Goal: Task Accomplishment & Management: Complete application form

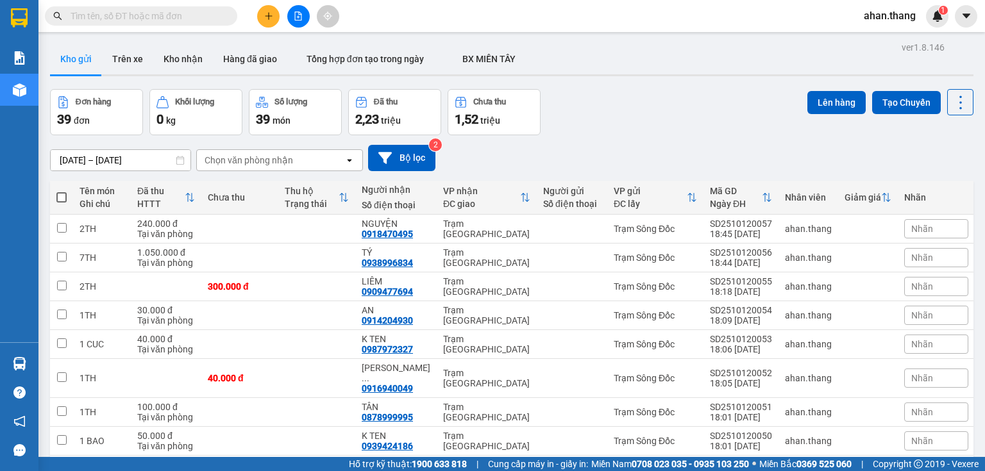
click at [268, 21] on button at bounding box center [268, 16] width 22 height 22
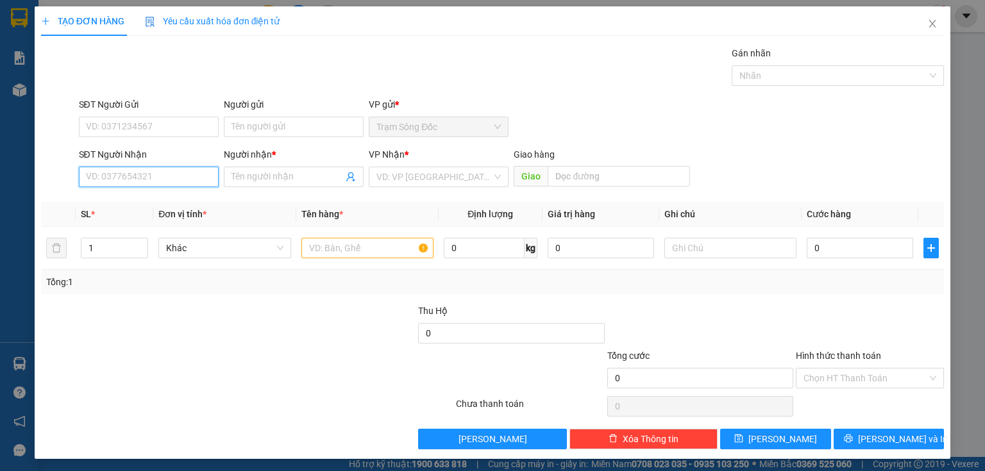
click at [200, 178] on input "SĐT Người Nhận" at bounding box center [149, 177] width 140 height 21
type input "0364037201"
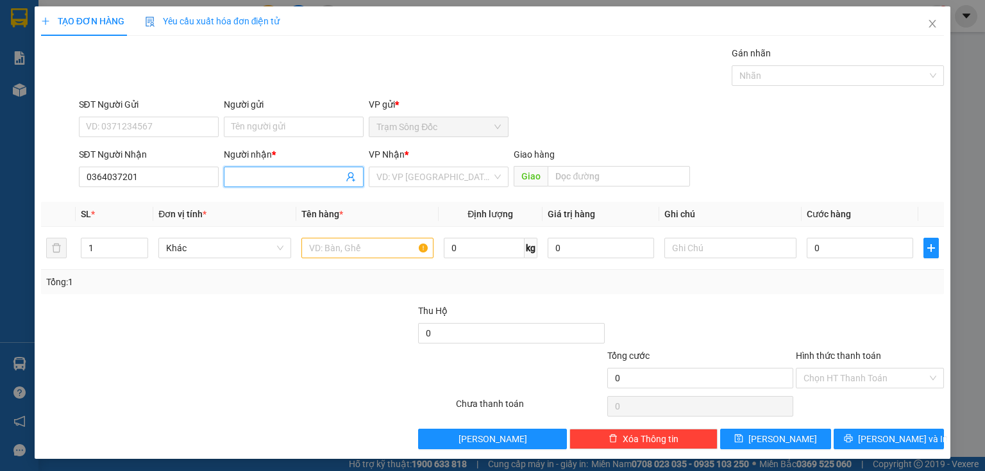
click at [257, 183] on span at bounding box center [294, 177] width 140 height 21
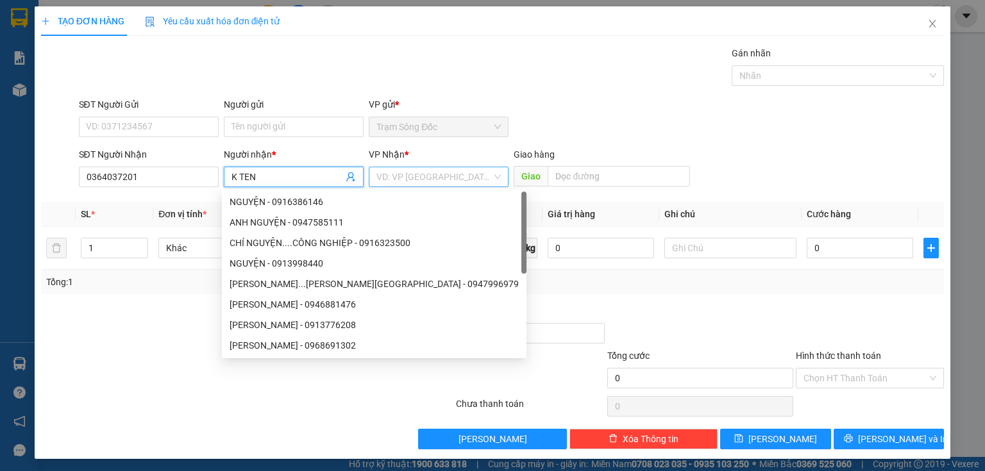
type input "K TEN"
click at [379, 180] on input "search" at bounding box center [433, 176] width 115 height 19
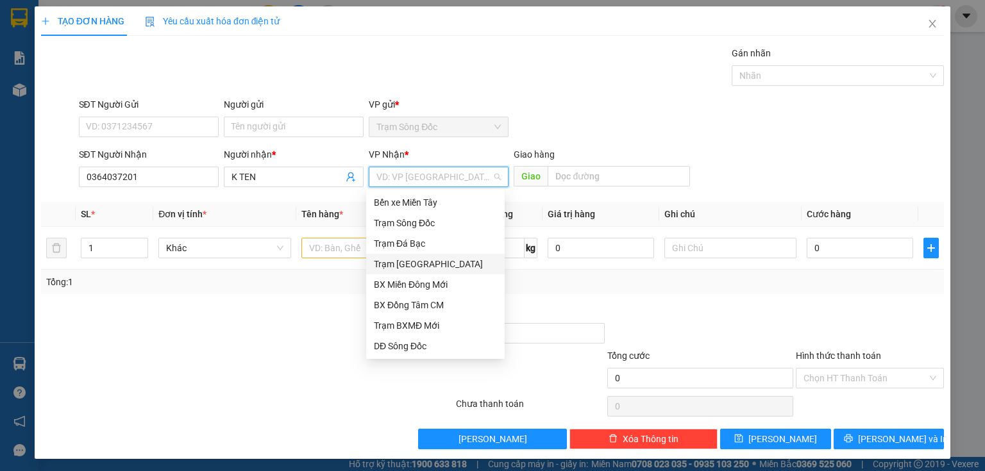
click at [404, 263] on div "Trạm [GEOGRAPHIC_DATA]" at bounding box center [435, 264] width 123 height 14
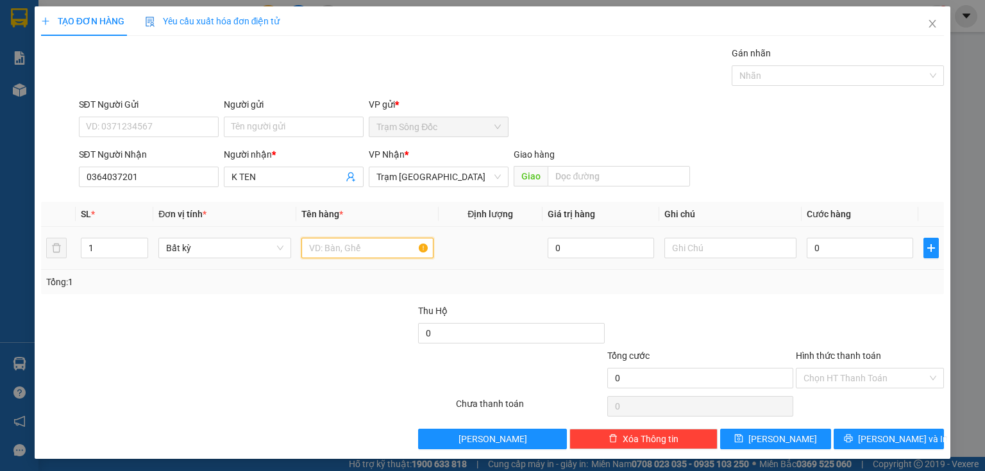
click at [353, 251] on input "text" at bounding box center [367, 248] width 132 height 21
type input "1TH"
type input "6"
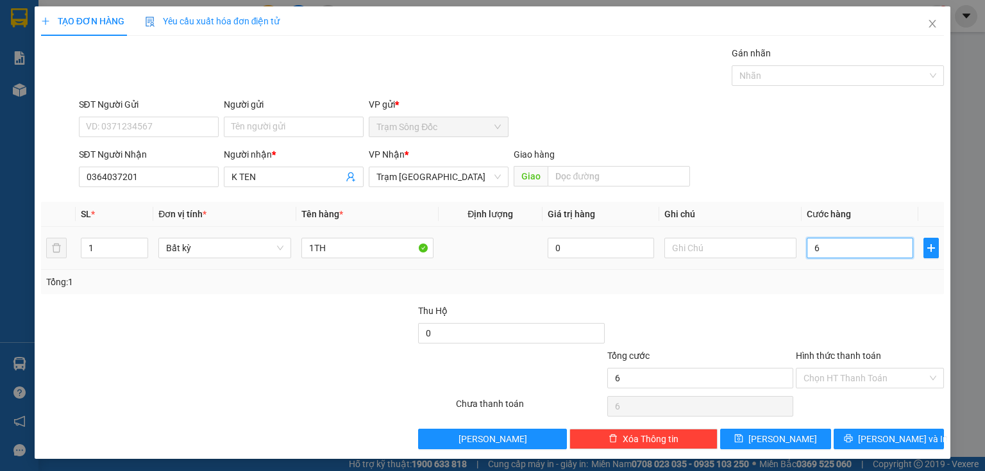
type input "60"
type input "60.000"
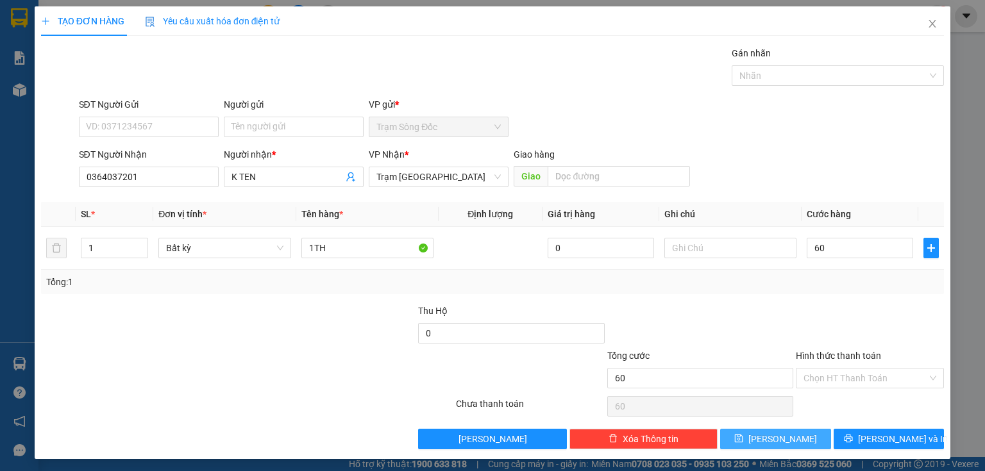
type input "60.000"
click at [797, 431] on button "[PERSON_NAME]" at bounding box center [775, 439] width 111 height 21
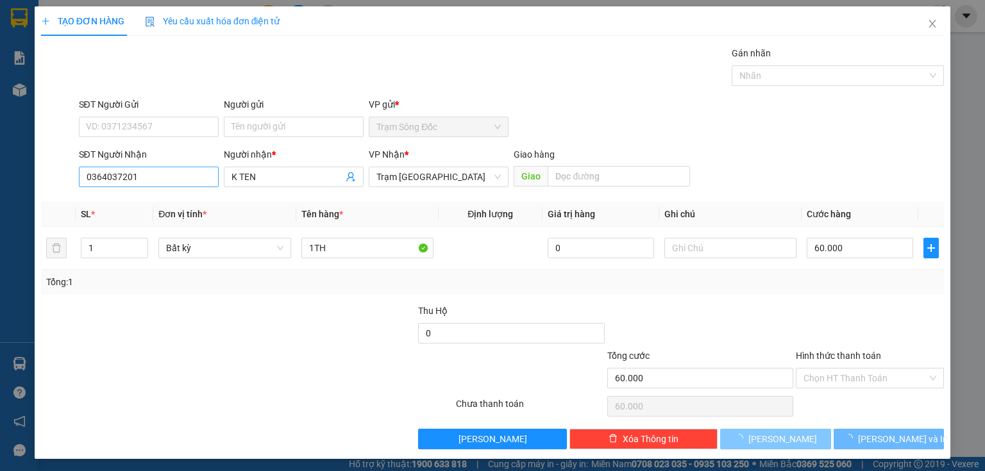
type input "0"
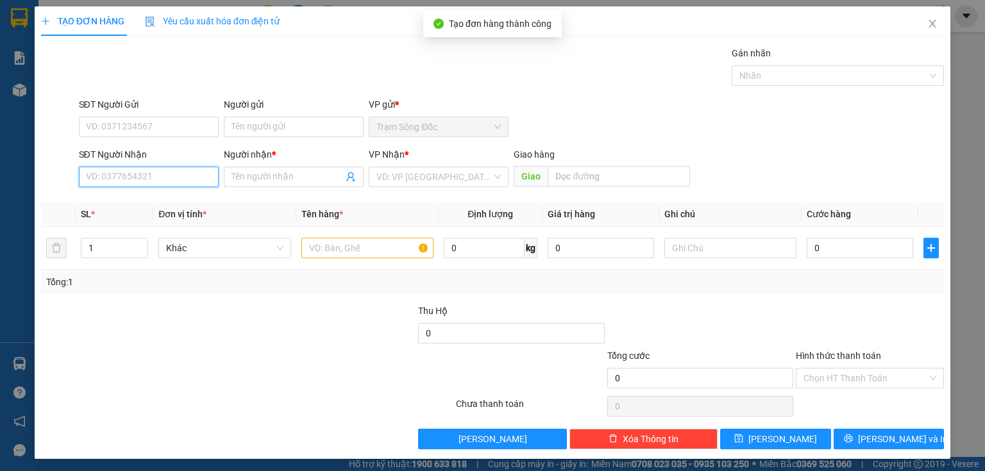
click at [161, 167] on input "SĐT Người Nhận" at bounding box center [149, 177] width 140 height 21
type input "0972971681"
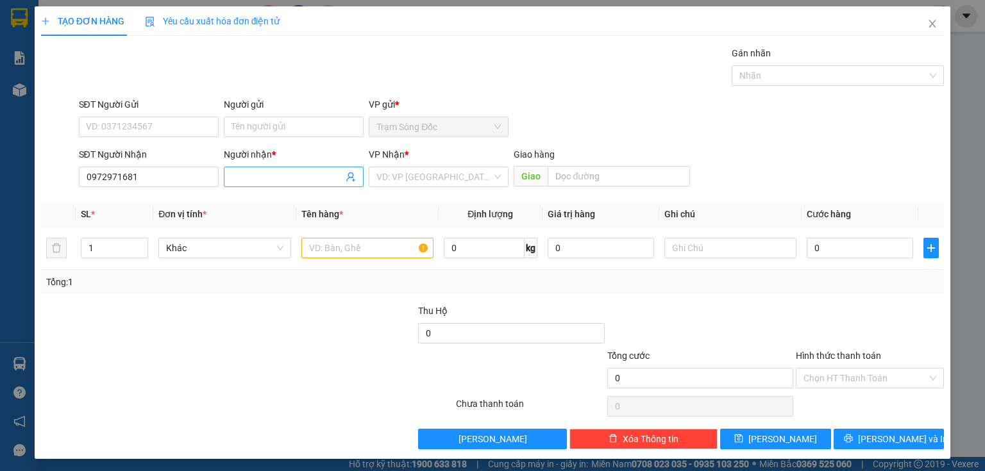
click at [240, 186] on span at bounding box center [294, 177] width 140 height 21
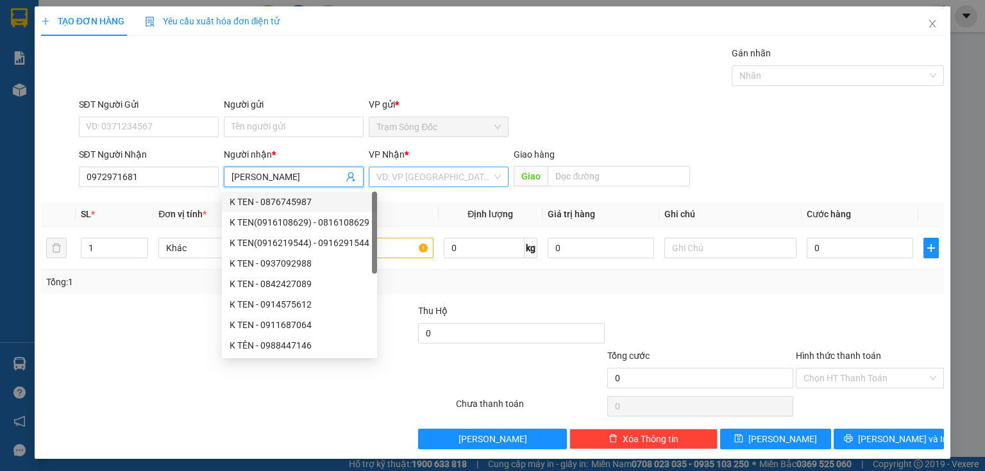
type input "[PERSON_NAME]"
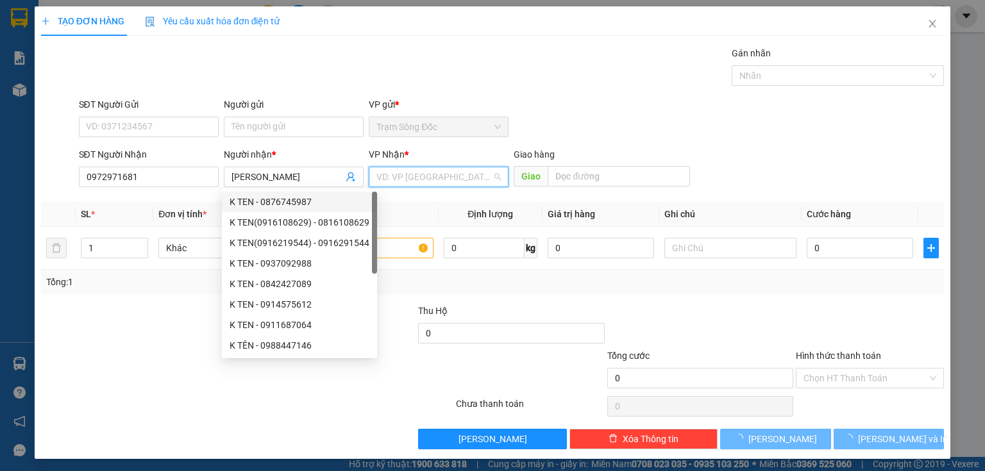
click at [392, 177] on input "search" at bounding box center [433, 176] width 115 height 19
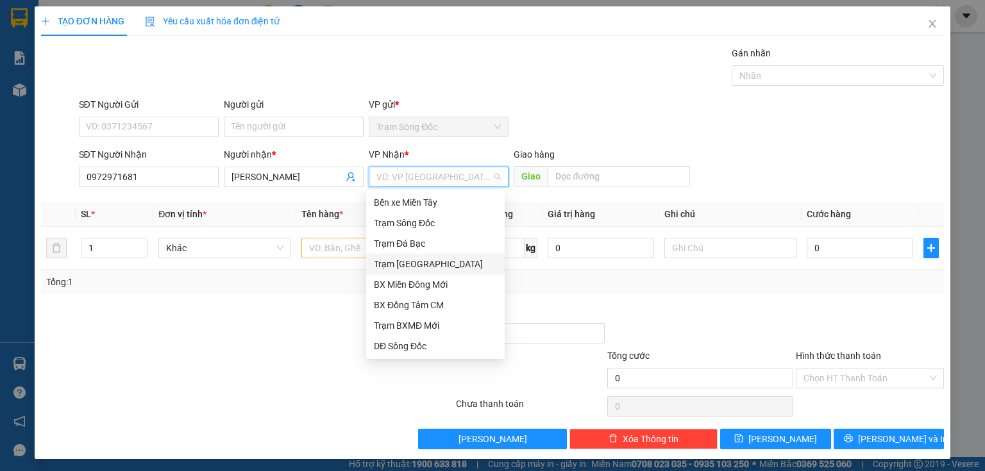
click at [408, 256] on div "Trạm [GEOGRAPHIC_DATA]" at bounding box center [435, 264] width 138 height 21
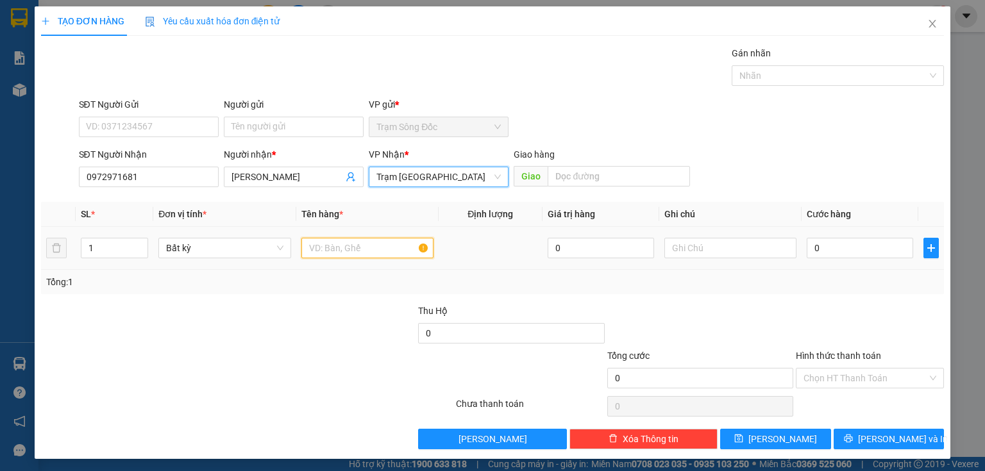
click at [346, 250] on input "text" at bounding box center [367, 248] width 132 height 21
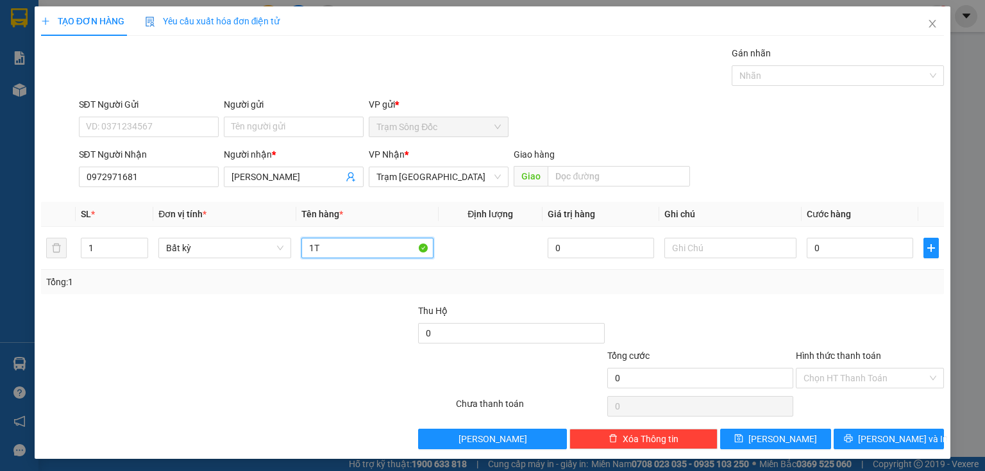
type input "1"
type input "2TH"
click at [841, 250] on input "0" at bounding box center [859, 248] width 106 height 21
type input "1"
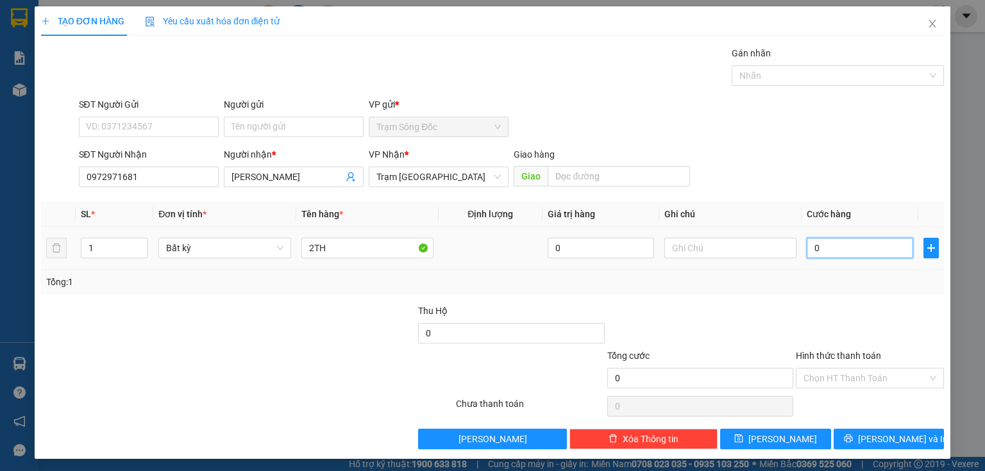
type input "1"
type input "14"
type input "140"
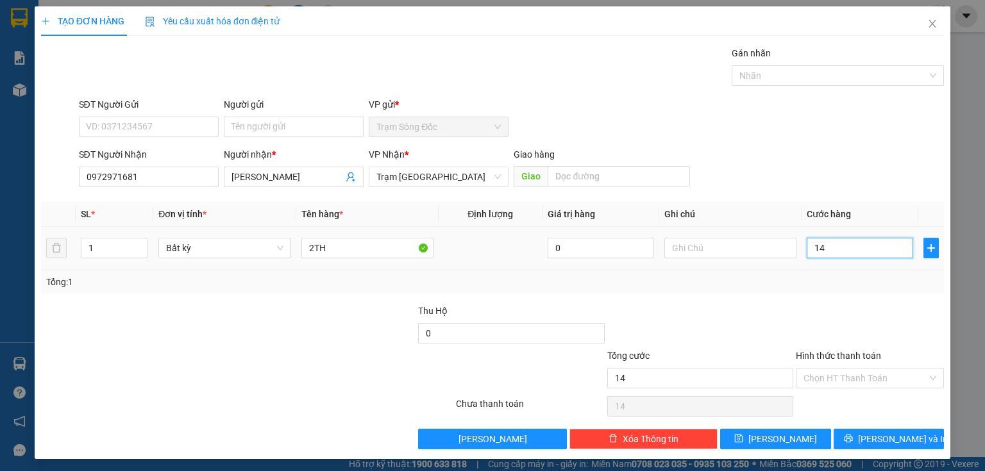
type input "140"
type input "140.000"
click at [815, 372] on input "Hình thức thanh toán" at bounding box center [865, 378] width 124 height 19
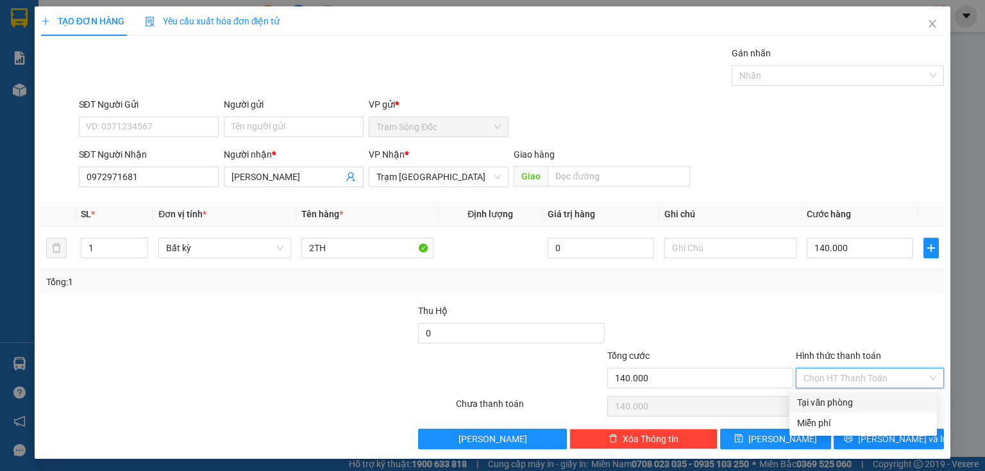
click at [810, 404] on div "Tại văn phòng" at bounding box center [863, 403] width 132 height 14
type input "0"
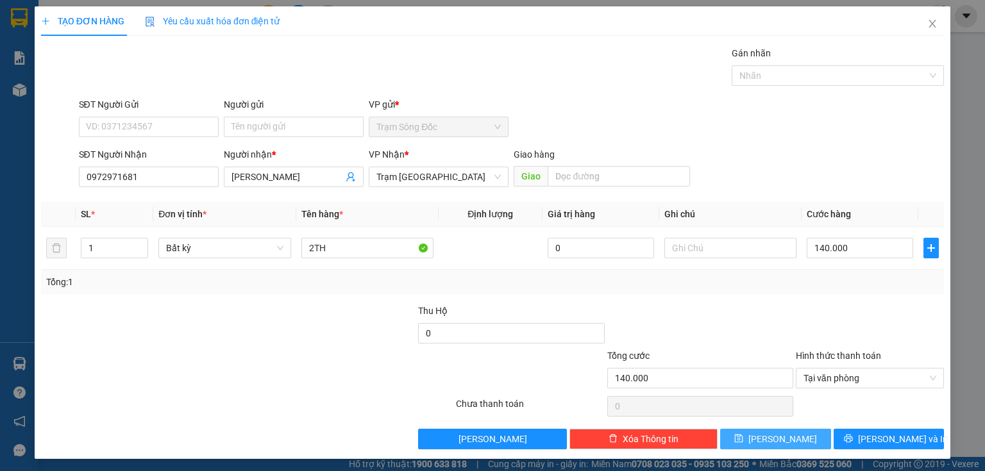
click at [787, 438] on button "[PERSON_NAME]" at bounding box center [775, 439] width 111 height 21
type input "0"
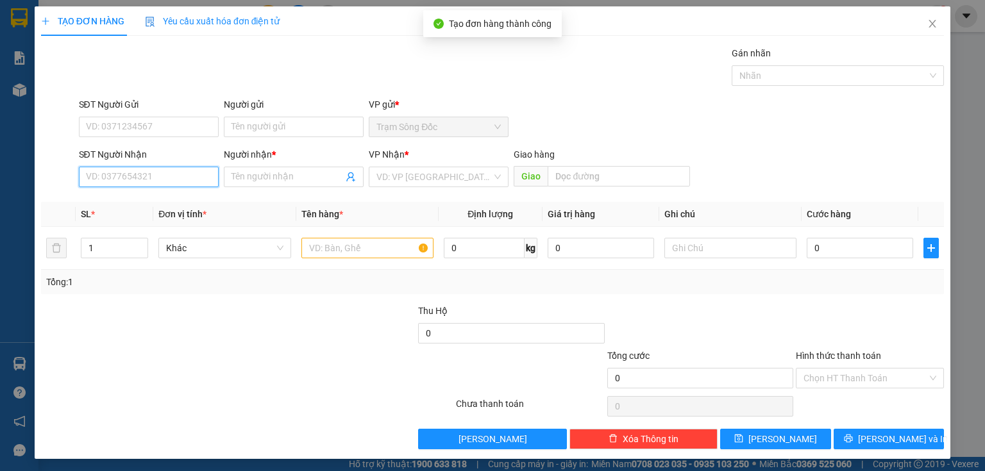
click at [170, 179] on input "SĐT Người Nhận" at bounding box center [149, 177] width 140 height 21
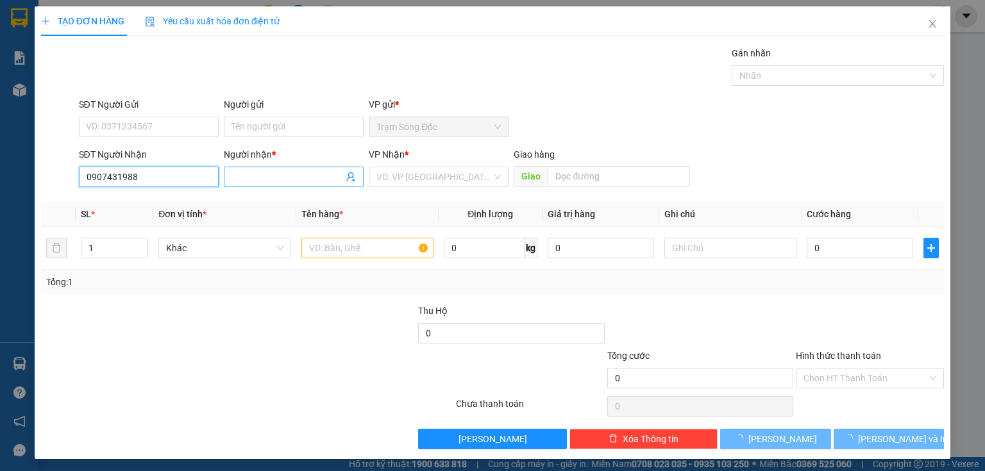
type input "0907431988"
click at [249, 176] on input "Người nhận *" at bounding box center [287, 177] width 112 height 14
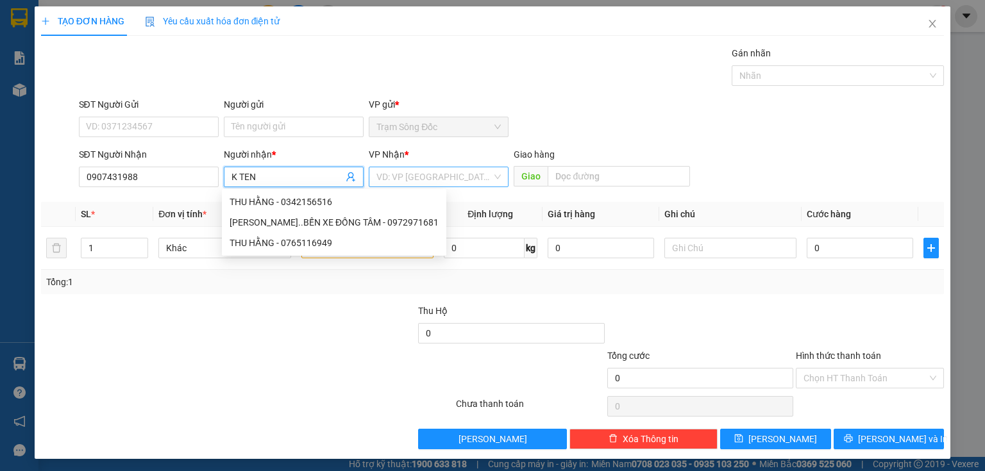
type input "K TEN"
click at [376, 177] on input "search" at bounding box center [433, 176] width 115 height 19
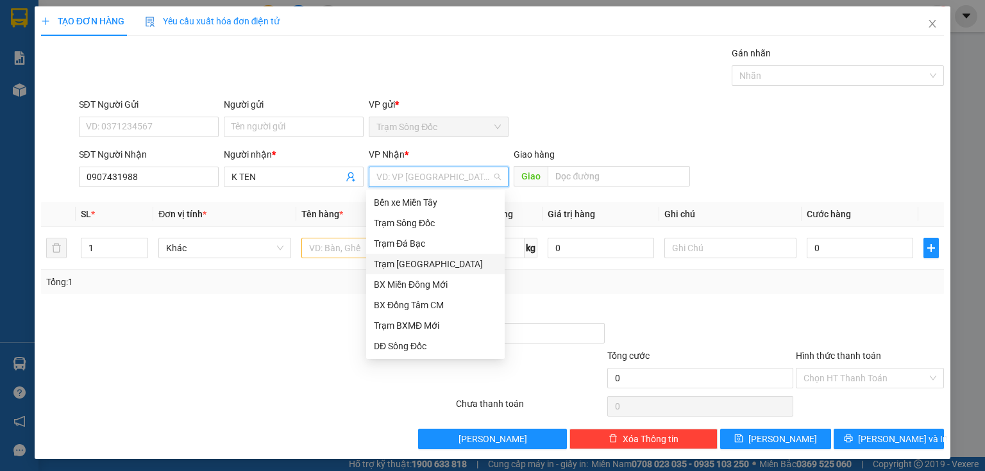
click at [401, 271] on div "Trạm [GEOGRAPHIC_DATA]" at bounding box center [435, 264] width 123 height 14
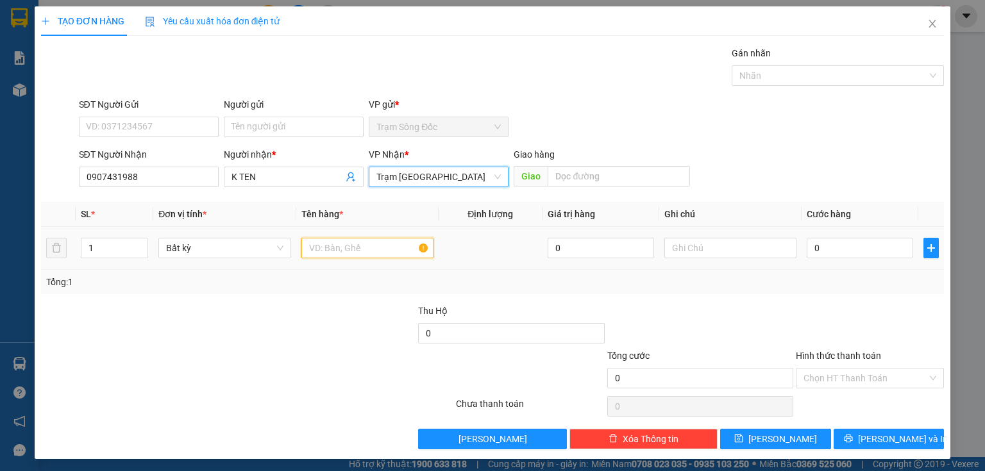
click at [356, 246] on input "text" at bounding box center [367, 248] width 132 height 21
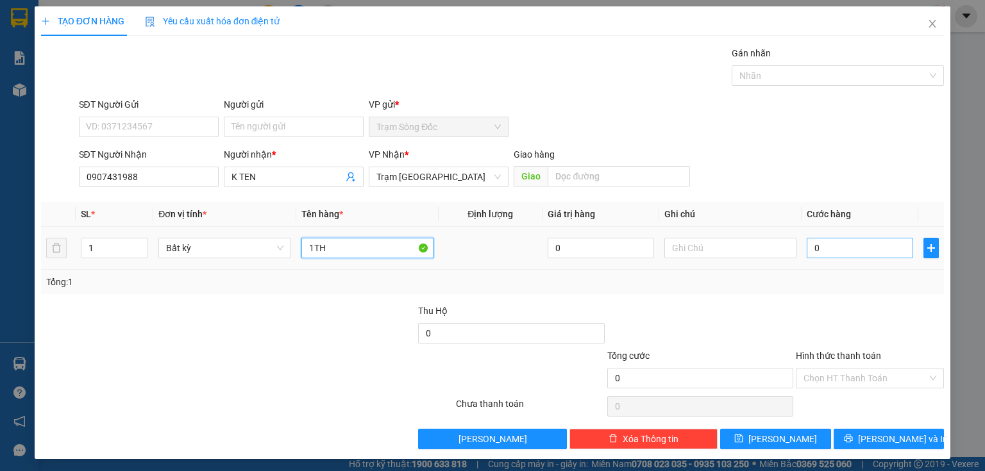
type input "1TH"
click at [864, 247] on input "0" at bounding box center [859, 248] width 106 height 21
type input "5"
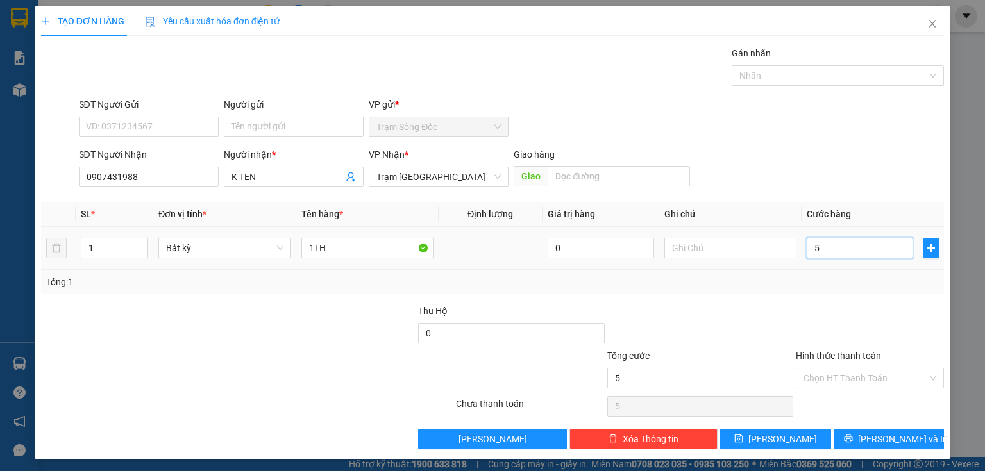
type input "50"
type input "50.000"
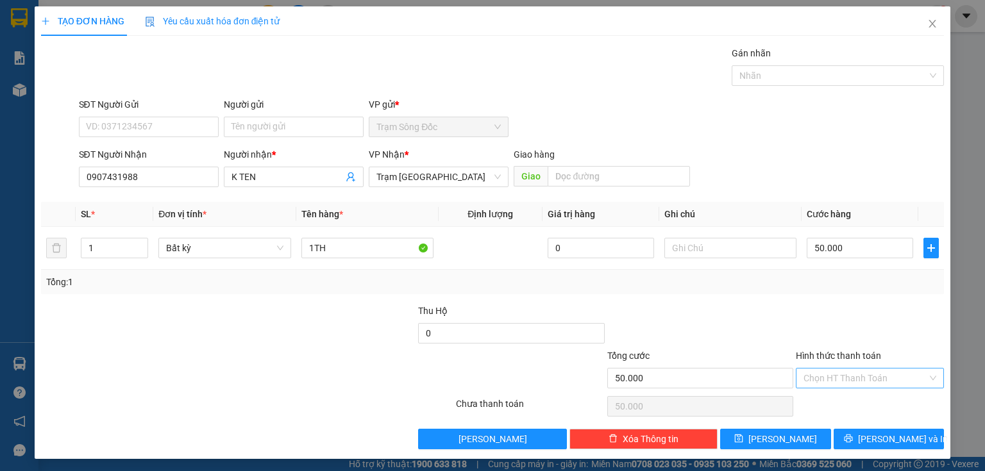
click at [873, 372] on input "Hình thức thanh toán" at bounding box center [865, 378] width 124 height 19
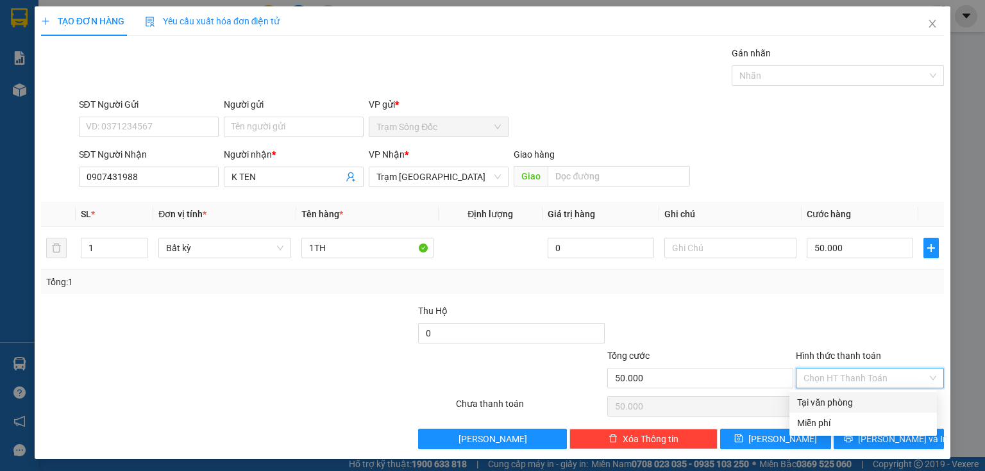
drag, startPoint x: 858, startPoint y: 399, endPoint x: 849, endPoint y: 404, distance: 10.3
click at [856, 399] on div "Tại văn phòng" at bounding box center [863, 403] width 132 height 14
type input "0"
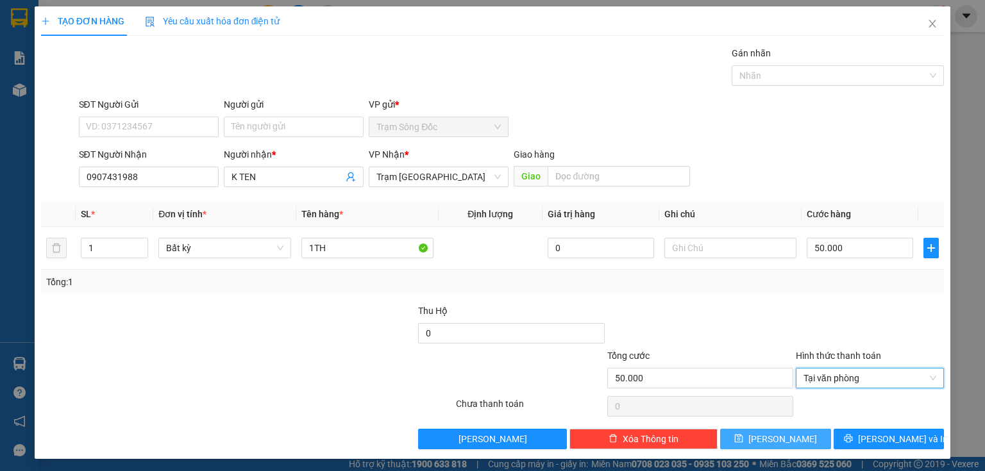
click at [760, 433] on button "[PERSON_NAME]" at bounding box center [775, 439] width 111 height 21
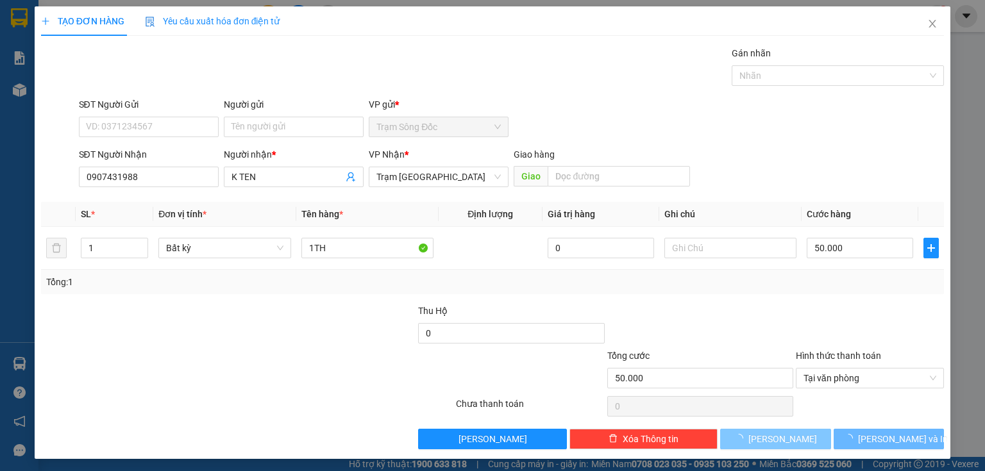
type input "0"
